Goal: Task Accomplishment & Management: Manage account settings

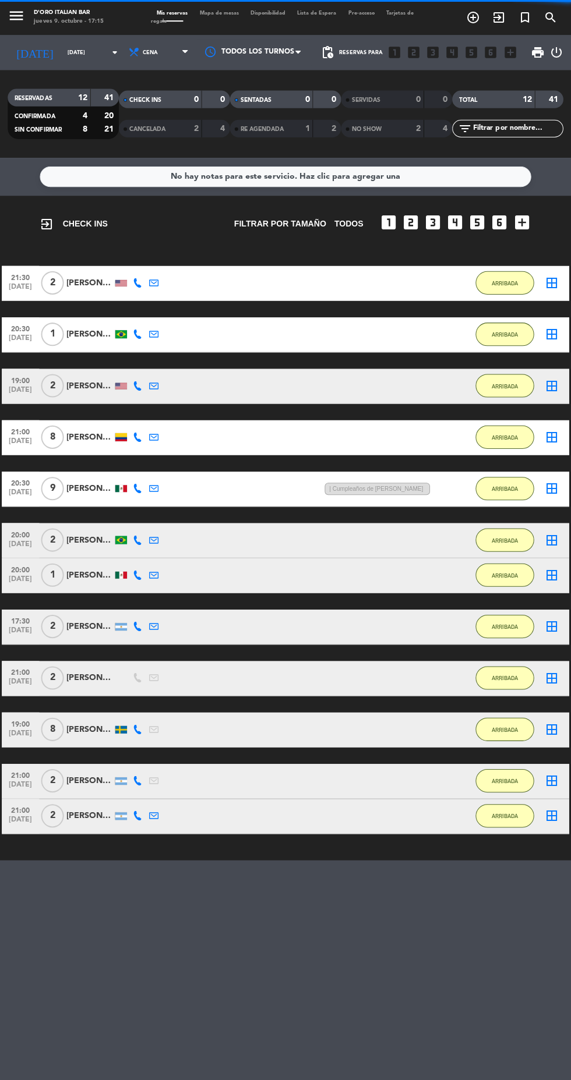
scroll to position [8, 0]
click at [86, 44] on input "[DATE]" at bounding box center [98, 53] width 73 height 18
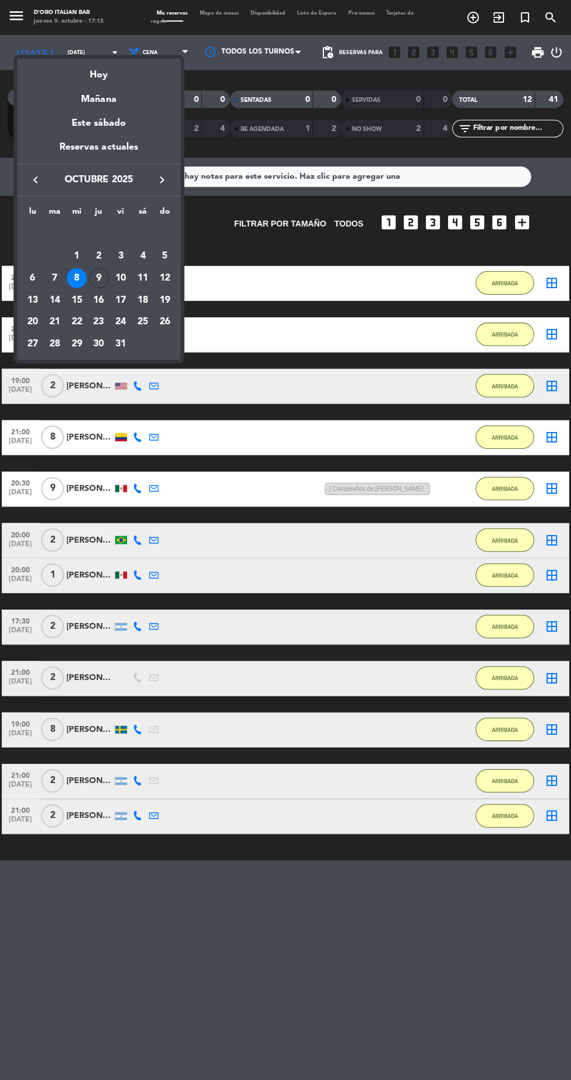
click at [99, 277] on div "9" at bounding box center [100, 277] width 20 height 20
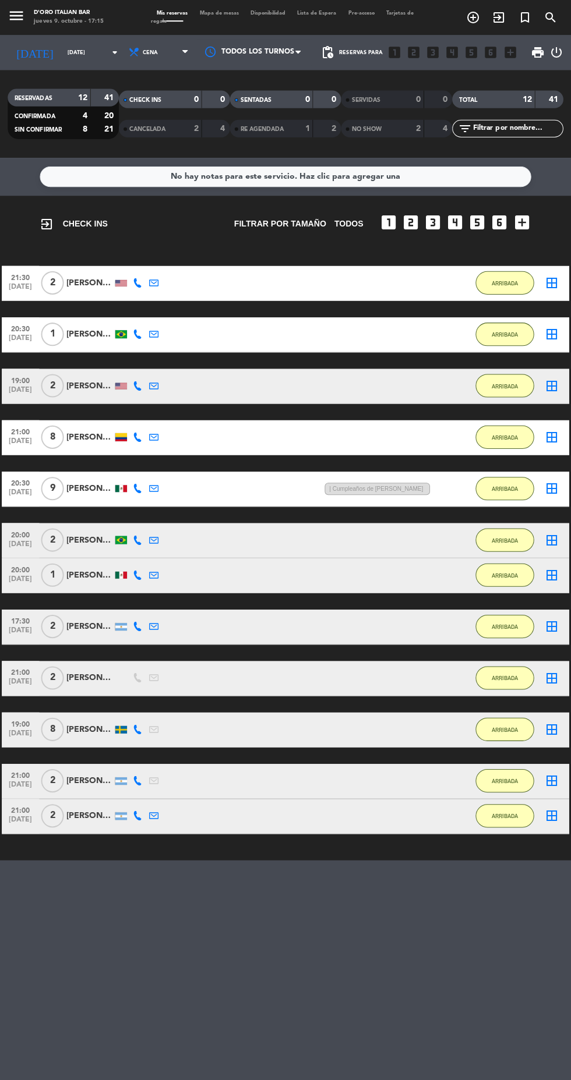
type input "[DEMOGRAPHIC_DATA][DATE]"
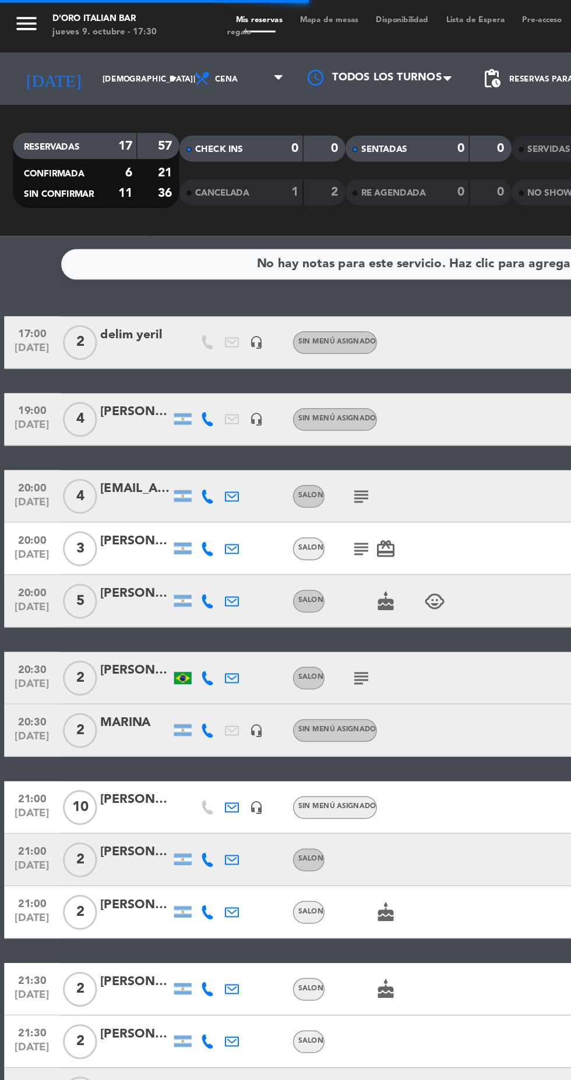
scroll to position [0, 0]
click at [137, 280] on icon at bounding box center [137, 279] width 9 height 9
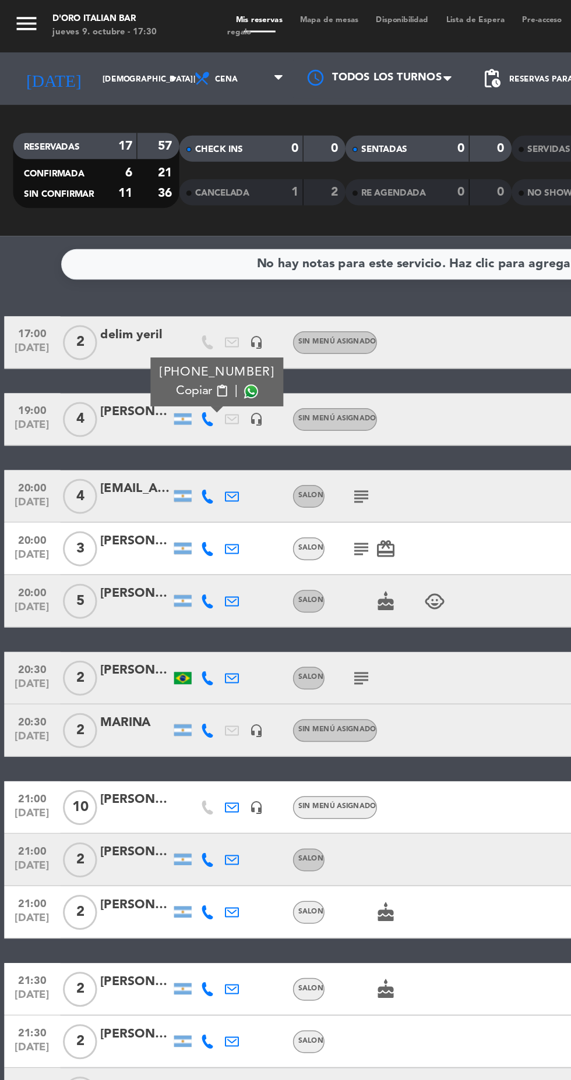
click at [162, 260] on span at bounding box center [166, 260] width 9 height 9
click at [122, 330] on div at bounding box center [122, 331] width 12 height 8
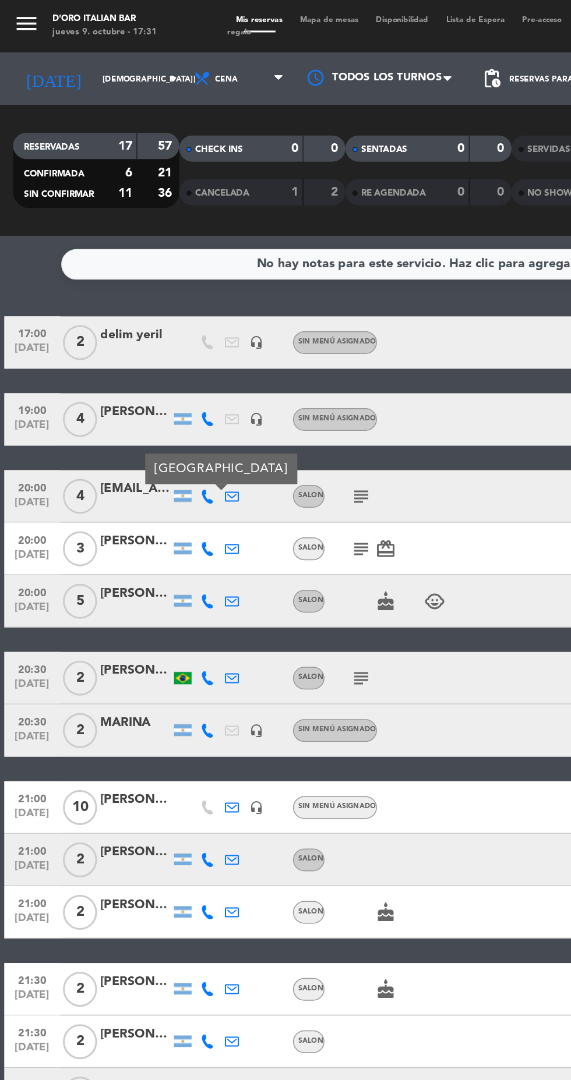
click at [137, 330] on icon at bounding box center [137, 330] width 9 height 9
click at [162, 312] on span at bounding box center [166, 311] width 9 height 9
click at [137, 364] on icon at bounding box center [137, 365] width 9 height 9
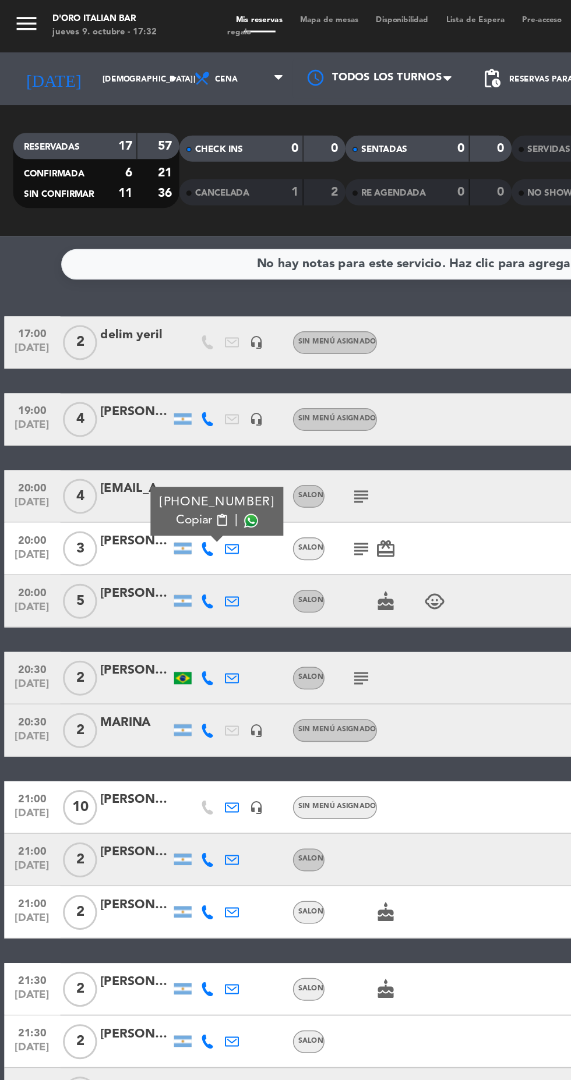
click at [162, 344] on span at bounding box center [166, 346] width 9 height 9
click at [237, 334] on icon "subject" at bounding box center [240, 331] width 14 height 14
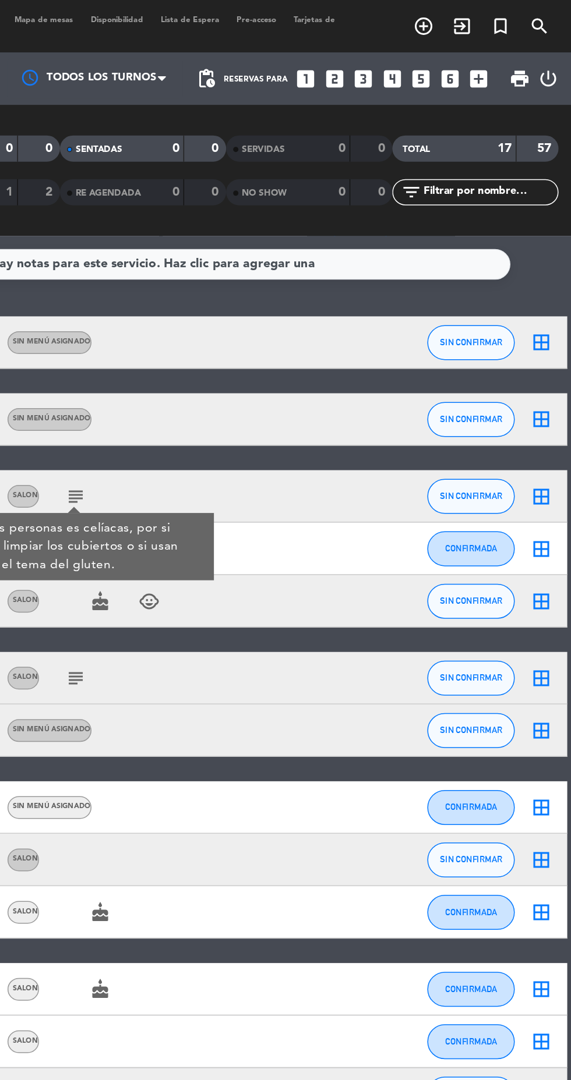
click at [550, 282] on icon "border_all" at bounding box center [550, 279] width 14 height 14
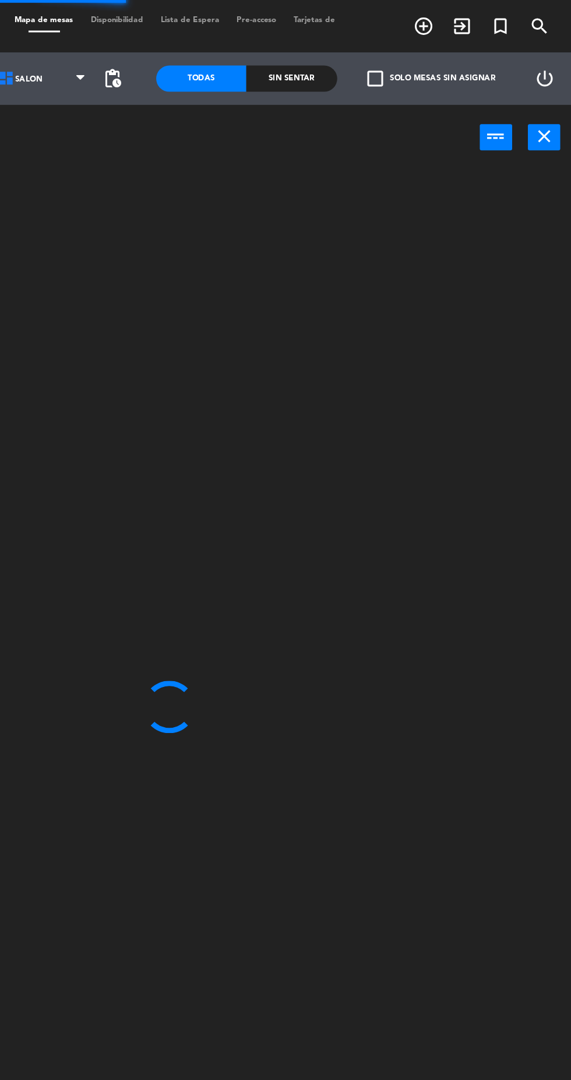
click at [548, 97] on icon "close" at bounding box center [553, 91] width 14 height 14
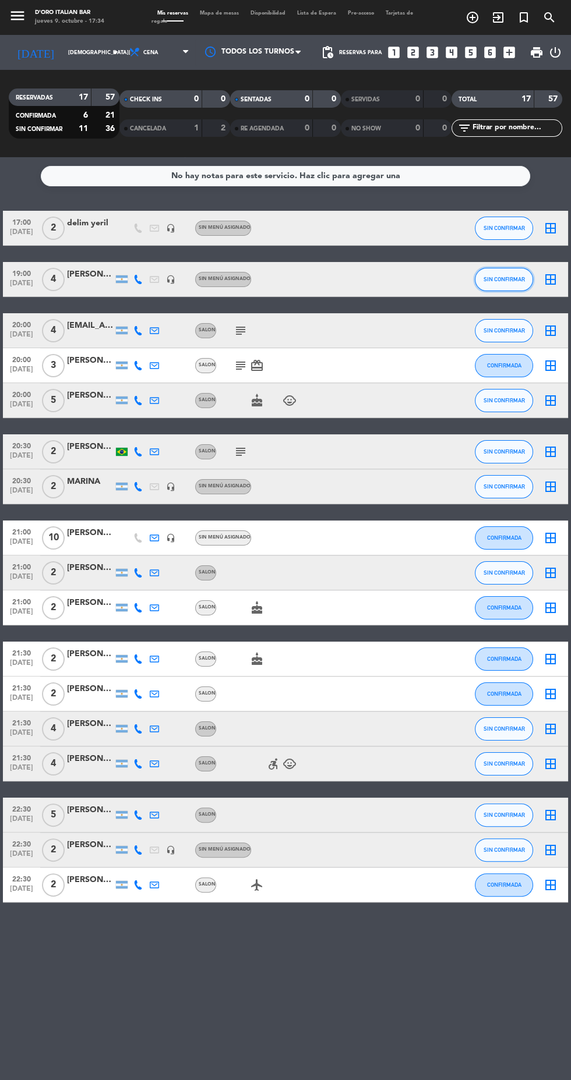
click at [514, 286] on button "SIN CONFIRMAR" at bounding box center [504, 279] width 58 height 23
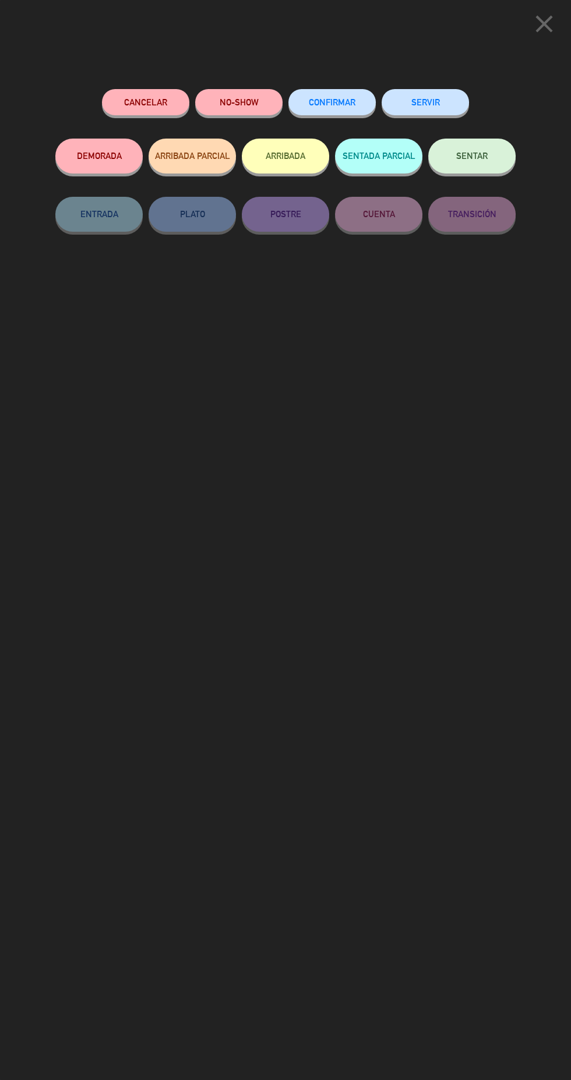
click at [250, 103] on button "NO-SHOW" at bounding box center [238, 102] width 87 height 26
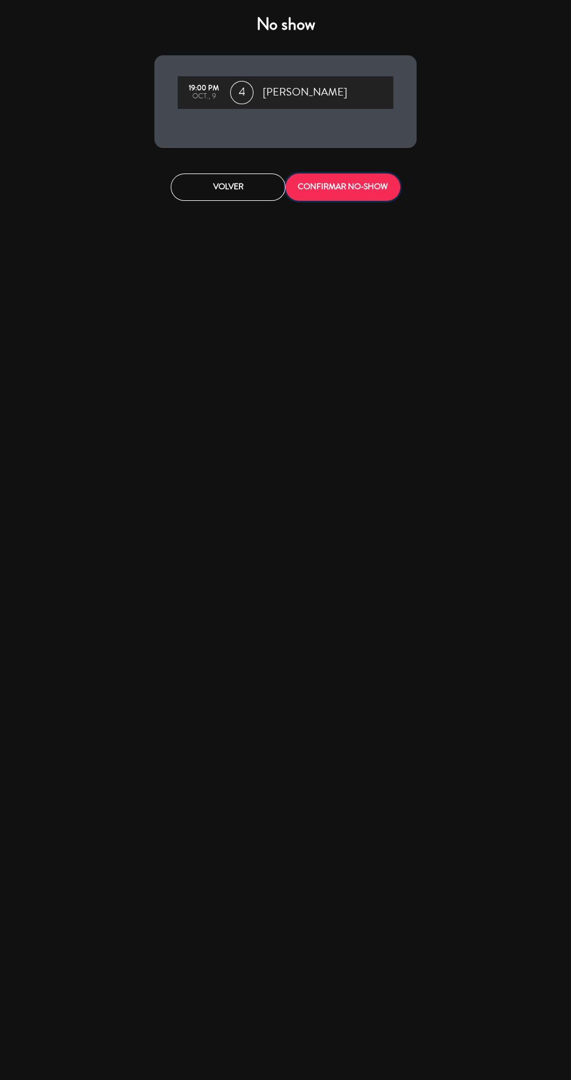
click at [374, 187] on button "CONFIRMAR NO-SHOW" at bounding box center [342, 187] width 115 height 27
